Goal: Transaction & Acquisition: Purchase product/service

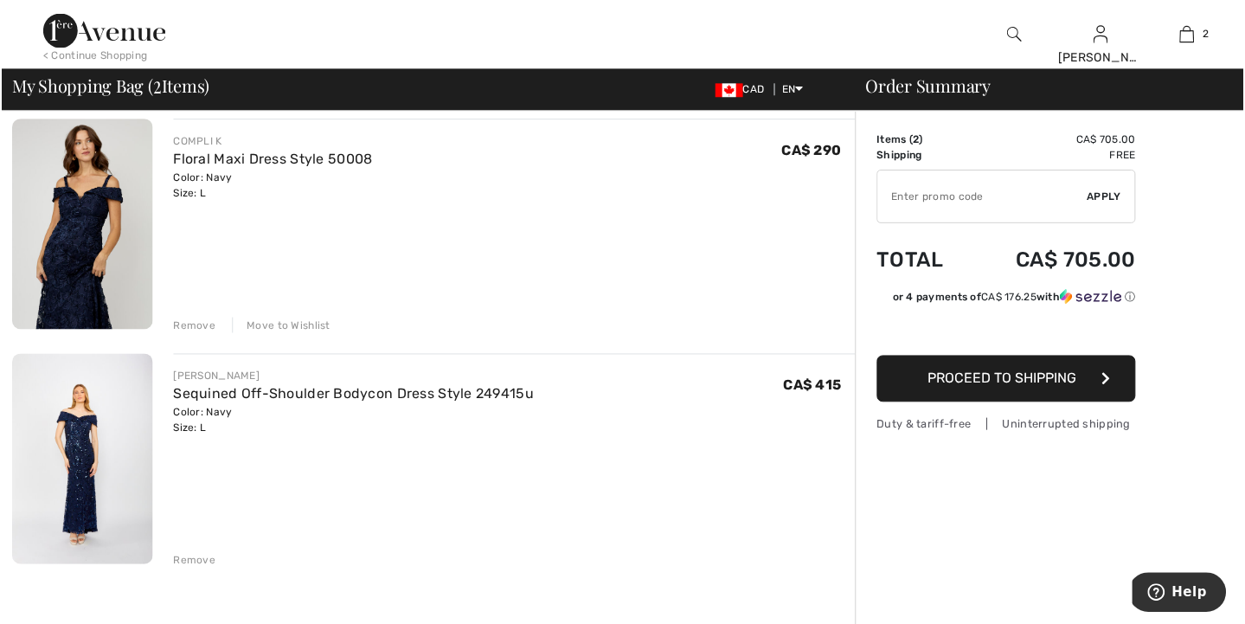
scroll to position [136, 0]
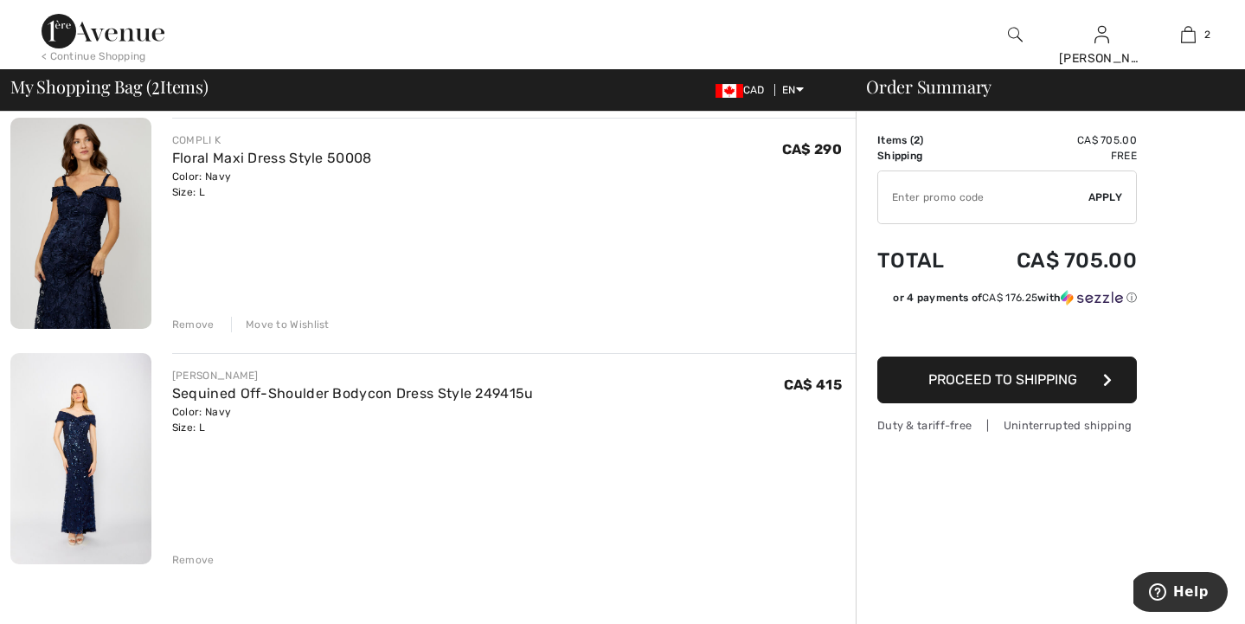
click at [105, 250] on img at bounding box center [80, 223] width 141 height 211
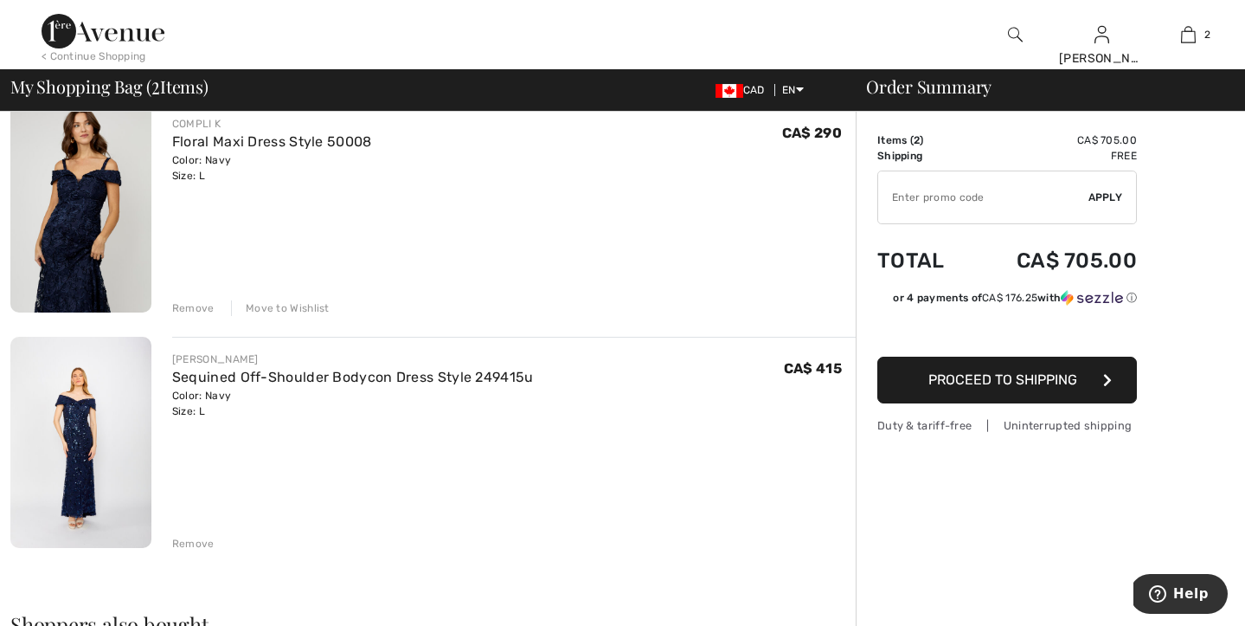
scroll to position [154, 0]
click at [74, 475] on img at bounding box center [80, 440] width 141 height 211
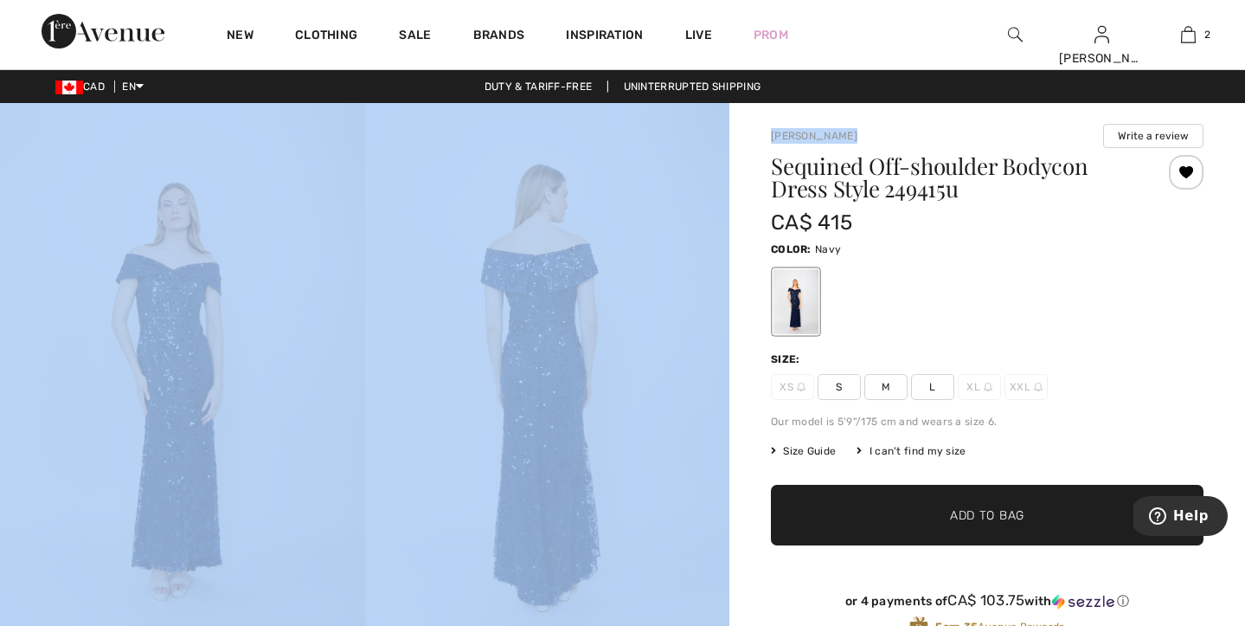
drag, startPoint x: 1243, startPoint y: 81, endPoint x: 1243, endPoint y: 120, distance: 38.9
